Goal: Check status: Check status

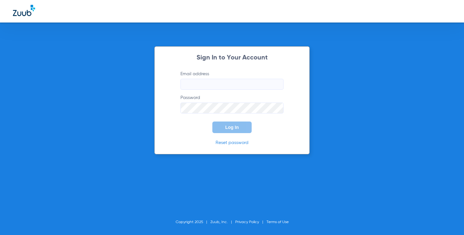
click at [203, 86] on input "Email address" at bounding box center [231, 84] width 103 height 11
type input "[EMAIL_ADDRESS][DOMAIN_NAME]"
click at [212, 122] on button "Log In" at bounding box center [231, 128] width 39 height 12
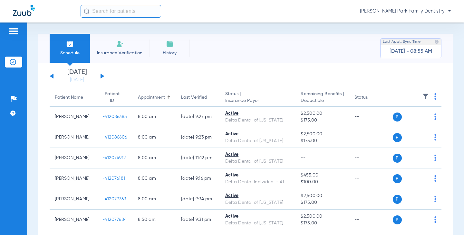
click at [102, 77] on button at bounding box center [102, 76] width 4 height 5
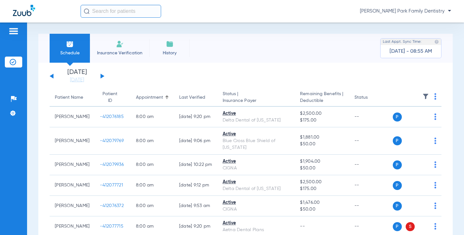
click at [422, 99] on img at bounding box center [425, 96] width 6 height 6
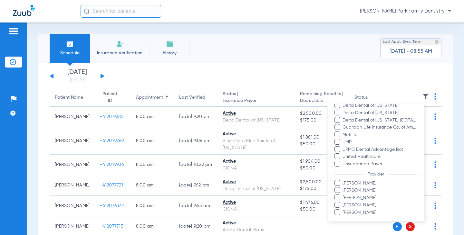
scroll to position [117, 0]
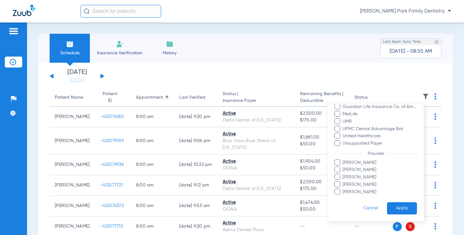
click at [358, 191] on span "[PERSON_NAME]" at bounding box center [379, 192] width 75 height 7
click at [343, 196] on input "[PERSON_NAME]" at bounding box center [343, 196] width 0 height 0
click at [388, 207] on button "Apply" at bounding box center [402, 208] width 30 height 13
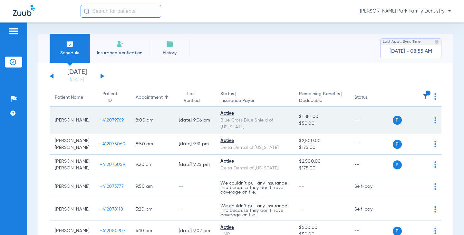
click at [100, 118] on span "-412079769" at bounding box center [112, 120] width 24 height 5
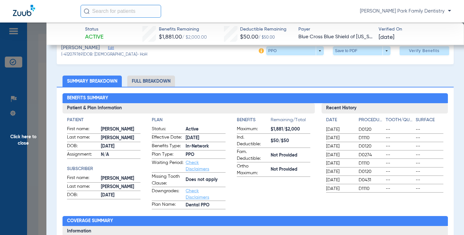
scroll to position [32, 0]
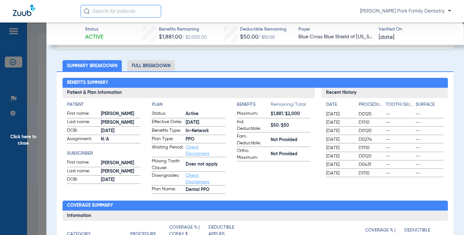
click at [33, 135] on span "Click here to close" at bounding box center [23, 140] width 46 height 235
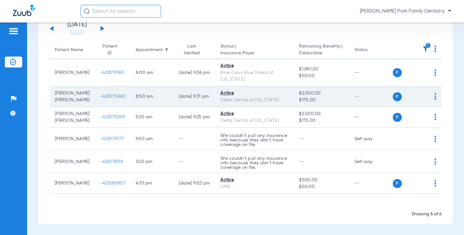
scroll to position [54, 0]
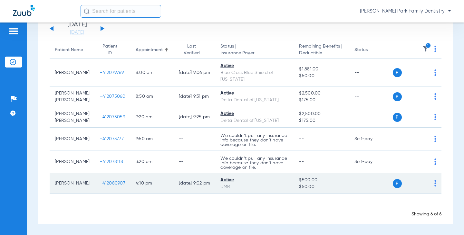
click at [104, 181] on span "-412080907" at bounding box center [112, 183] width 25 height 5
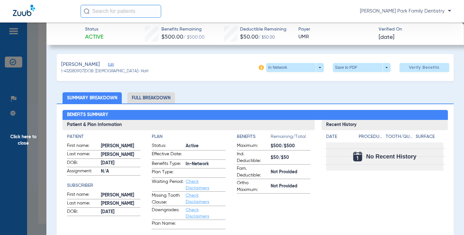
click at [24, 137] on span "Click here to close" at bounding box center [23, 140] width 46 height 235
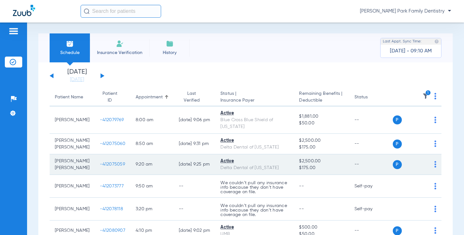
scroll to position [0, 0]
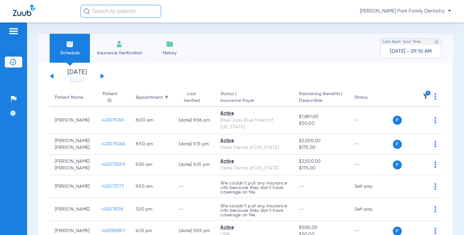
click at [422, 97] on img at bounding box center [425, 96] width 6 height 6
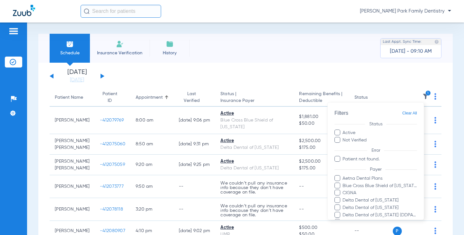
scroll to position [117, 0]
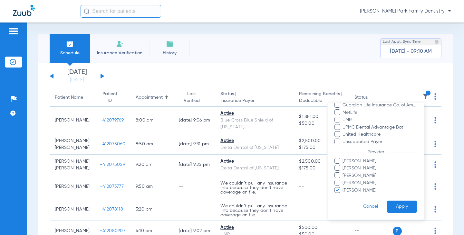
click at [357, 191] on span "[PERSON_NAME]" at bounding box center [379, 190] width 75 height 7
click at [343, 195] on input "[PERSON_NAME]" at bounding box center [343, 195] width 0 height 0
click at [357, 177] on span "[PERSON_NAME]" at bounding box center [379, 176] width 75 height 7
click at [343, 180] on input "[PERSON_NAME]" at bounding box center [343, 180] width 0 height 0
click at [390, 204] on button "Apply" at bounding box center [402, 207] width 30 height 13
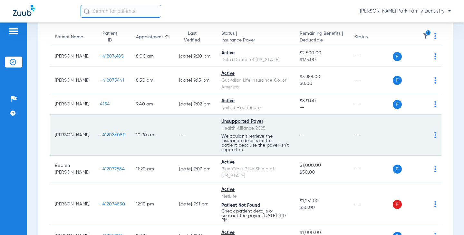
scroll to position [64, 0]
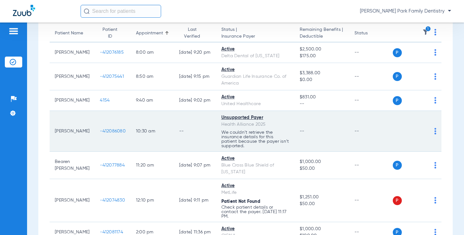
click at [100, 132] on span "-412086080" at bounding box center [113, 131] width 26 height 5
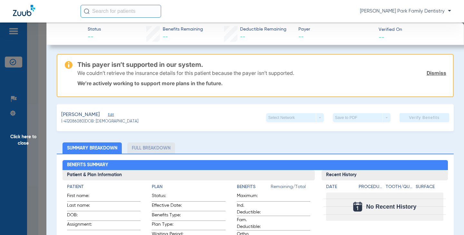
click at [24, 137] on span "Click here to close" at bounding box center [23, 140] width 46 height 235
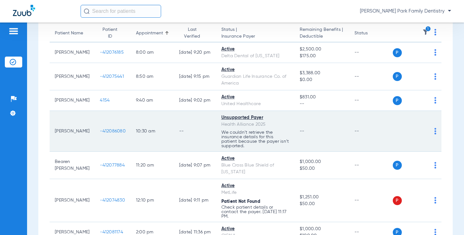
scroll to position [97, 0]
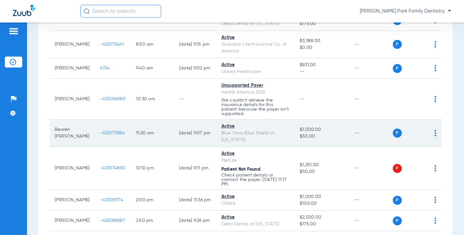
click at [100, 131] on span "-412077884" at bounding box center [112, 133] width 25 height 5
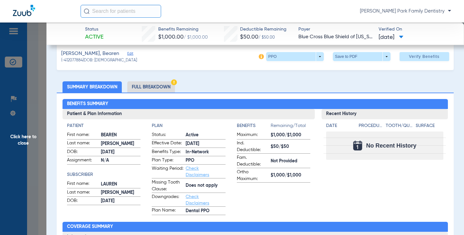
scroll to position [0, 0]
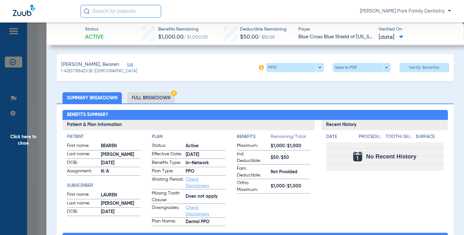
click at [11, 140] on span "Click here to close" at bounding box center [23, 140] width 46 height 235
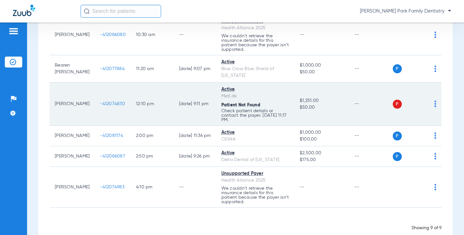
scroll to position [168, 0]
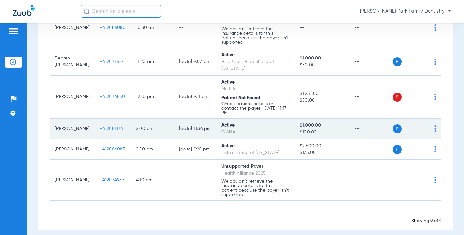
click at [100, 127] on span "-412081174" at bounding box center [111, 129] width 23 height 5
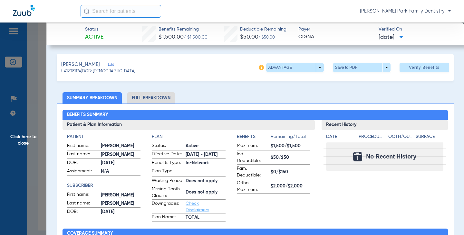
click at [34, 146] on span "Click here to close" at bounding box center [23, 140] width 46 height 235
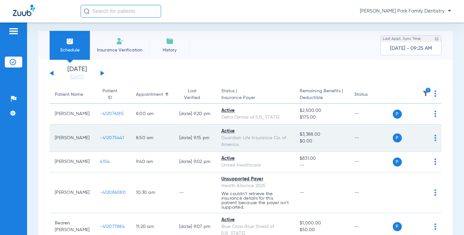
scroll to position [0, 0]
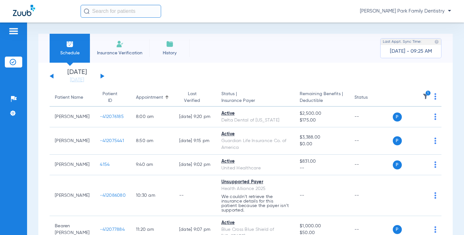
click at [425, 96] on icon "1" at bounding box center [428, 93] width 6 height 6
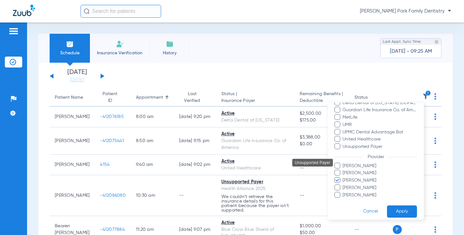
scroll to position [117, 0]
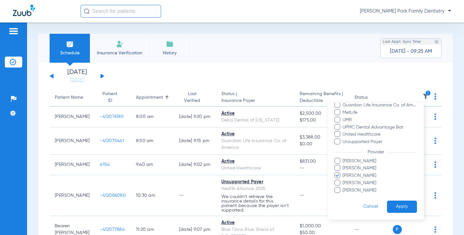
click at [349, 174] on span "[PERSON_NAME]" at bounding box center [379, 176] width 75 height 7
click at [343, 180] on input "[PERSON_NAME]" at bounding box center [343, 180] width 0 height 0
click at [348, 182] on span "[PERSON_NAME]" at bounding box center [379, 183] width 75 height 7
click at [343, 188] on input "[PERSON_NAME]" at bounding box center [343, 188] width 0 height 0
click at [387, 201] on button "Apply" at bounding box center [402, 207] width 30 height 13
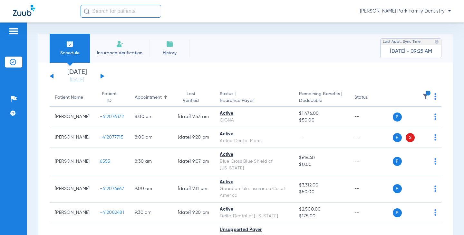
click at [422, 97] on img at bounding box center [425, 96] width 6 height 6
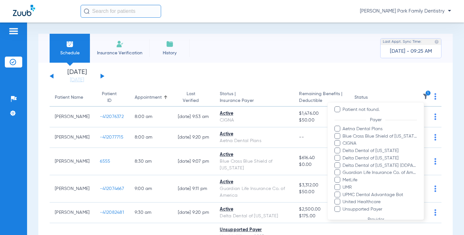
scroll to position [117, 0]
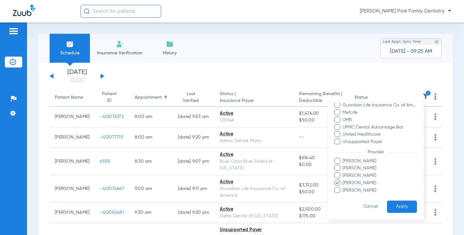
click at [356, 185] on span "[PERSON_NAME]" at bounding box center [379, 183] width 75 height 7
click at [343, 188] on input "[PERSON_NAME]" at bounding box center [343, 188] width 0 height 0
click at [355, 188] on span "[PERSON_NAME]" at bounding box center [379, 190] width 75 height 7
click at [343, 195] on input "[PERSON_NAME]" at bounding box center [343, 195] width 0 height 0
click at [387, 201] on button "Apply" at bounding box center [402, 207] width 30 height 13
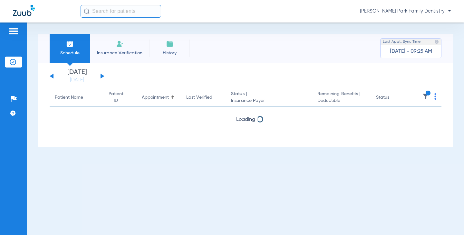
click at [388, 205] on div "Schedule Insurance Verification History Last Appt. Sync Time: Today - 09:25 AM …" at bounding box center [245, 129] width 437 height 213
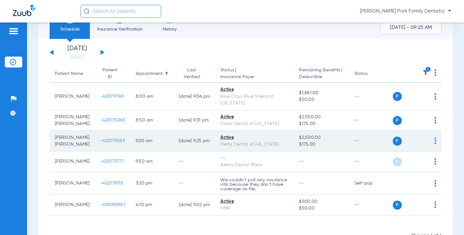
scroll to position [52, 0]
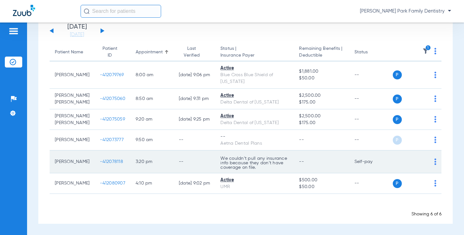
click at [95, 159] on td "-412078118" at bounding box center [113, 162] width 36 height 23
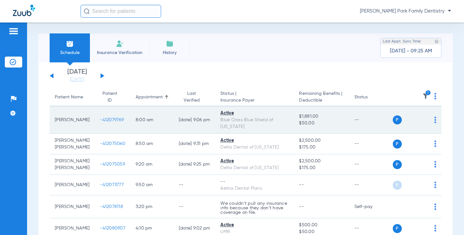
scroll to position [0, 0]
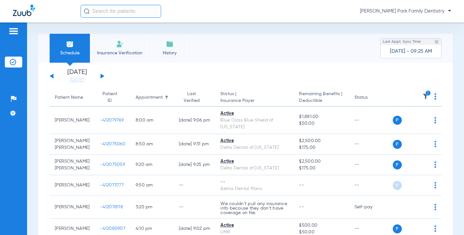
click at [264, 47] on div "Schedule Insurance Verification History Last Appt. Sync Time: Today - 09:25 AM" at bounding box center [245, 48] width 414 height 29
click at [422, 96] on img at bounding box center [425, 96] width 6 height 6
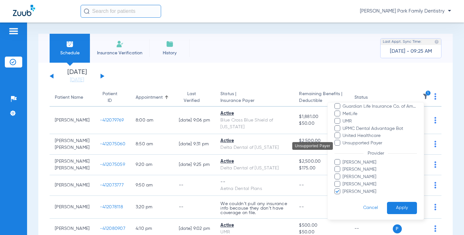
scroll to position [117, 0]
click at [352, 170] on span "[PERSON_NAME]" at bounding box center [379, 168] width 75 height 7
click at [343, 173] on input "[PERSON_NAME]" at bounding box center [343, 173] width 0 height 0
click at [351, 191] on span "[PERSON_NAME]" at bounding box center [379, 190] width 75 height 7
click at [343, 195] on input "[PERSON_NAME]" at bounding box center [343, 195] width 0 height 0
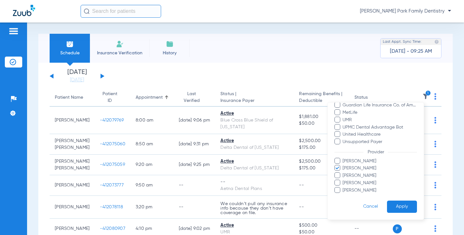
click at [396, 203] on button "Apply" at bounding box center [402, 207] width 30 height 13
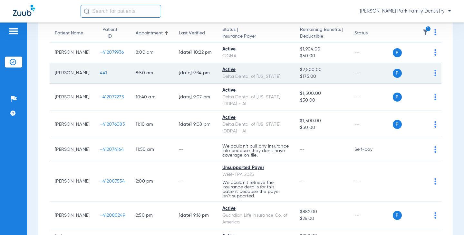
scroll to position [32, 0]
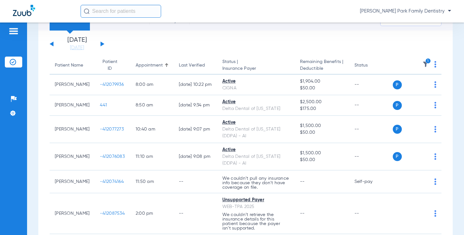
click at [422, 68] on img at bounding box center [425, 64] width 6 height 6
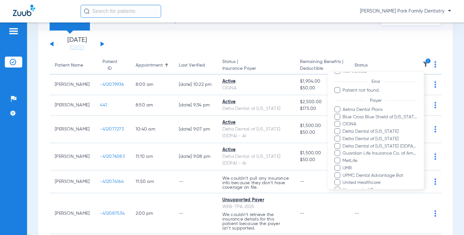
scroll to position [117, 0]
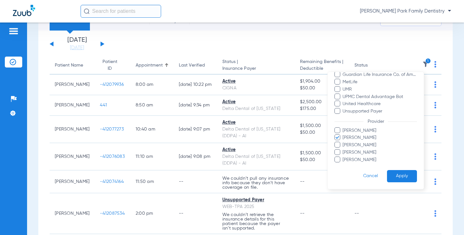
click at [354, 151] on span "[PERSON_NAME]" at bounding box center [379, 152] width 75 height 7
click at [343, 157] on input "[PERSON_NAME]" at bounding box center [343, 157] width 0 height 0
click at [354, 138] on span "[PERSON_NAME]" at bounding box center [379, 138] width 75 height 7
click at [343, 142] on input "[PERSON_NAME]" at bounding box center [343, 142] width 0 height 0
click at [354, 160] on span "[PERSON_NAME]" at bounding box center [379, 159] width 75 height 7
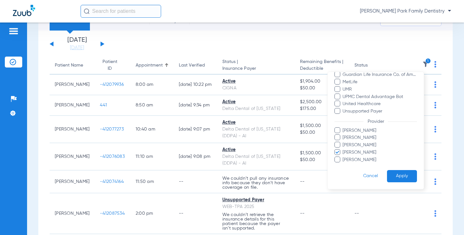
click at [343, 164] on input "[PERSON_NAME]" at bounding box center [343, 164] width 0 height 0
click at [354, 154] on span "[PERSON_NAME]" at bounding box center [379, 152] width 75 height 7
click at [343, 157] on input "[PERSON_NAME]" at bounding box center [343, 157] width 0 height 0
click at [387, 172] on button "Apply" at bounding box center [402, 176] width 30 height 13
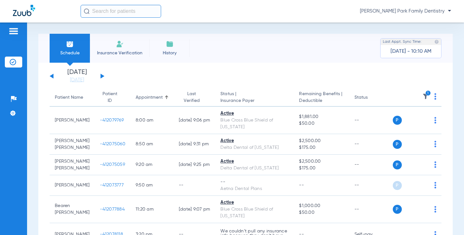
click at [422, 96] on img at bounding box center [425, 96] width 6 height 6
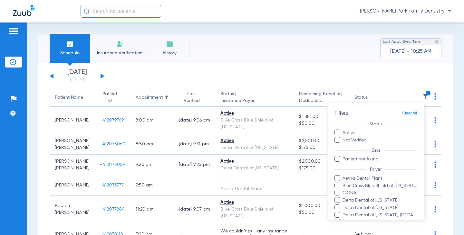
click at [276, 53] on div at bounding box center [232, 117] width 464 height 235
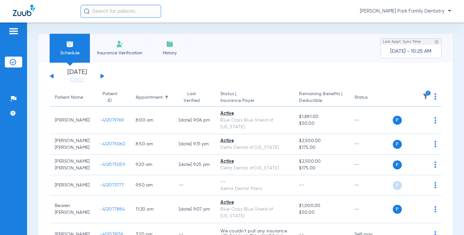
click at [422, 99] on img at bounding box center [425, 96] width 6 height 6
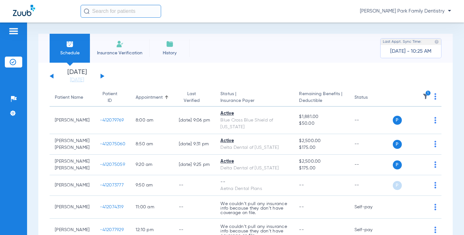
scroll to position [32, 0]
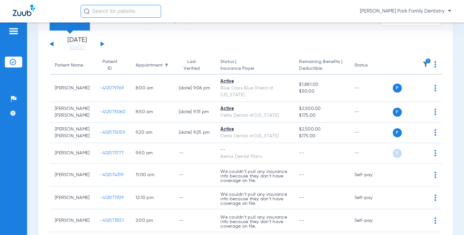
click at [425, 62] on icon "1" at bounding box center [428, 61] width 6 height 6
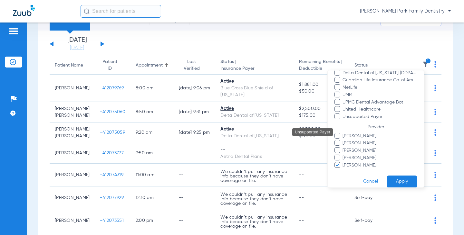
scroll to position [117, 0]
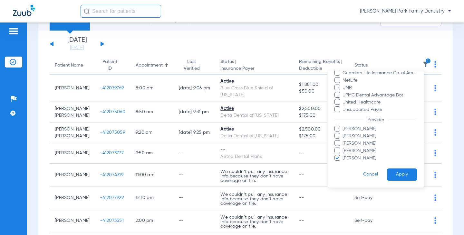
click at [360, 159] on span "[PERSON_NAME]" at bounding box center [379, 158] width 75 height 7
click at [343, 163] on input "[PERSON_NAME]" at bounding box center [343, 163] width 0 height 0
click at [360, 159] on span "[PERSON_NAME]" at bounding box center [379, 158] width 75 height 7
click at [343, 163] on input "[PERSON_NAME]" at bounding box center [343, 163] width 0 height 0
click at [391, 175] on button "Apply" at bounding box center [402, 175] width 30 height 13
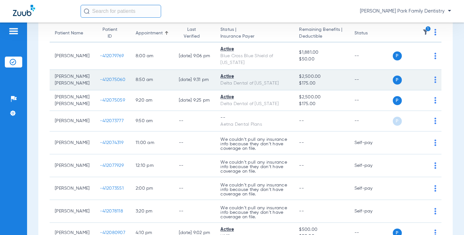
scroll to position [97, 0]
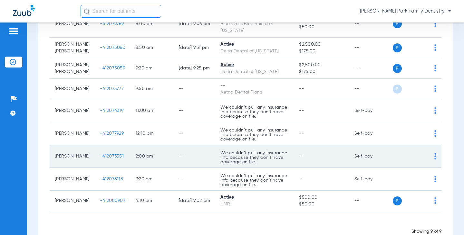
click at [100, 159] on span "-412073551" at bounding box center [112, 156] width 24 height 5
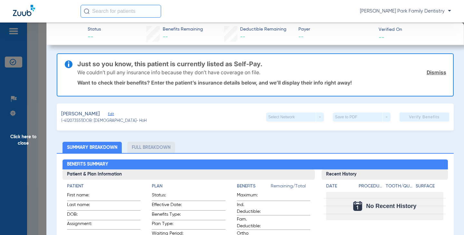
scroll to position [0, 0]
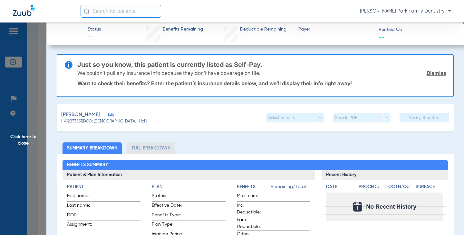
click at [21, 141] on span "Click here to close" at bounding box center [23, 140] width 46 height 235
